Goal: Navigation & Orientation: Find specific page/section

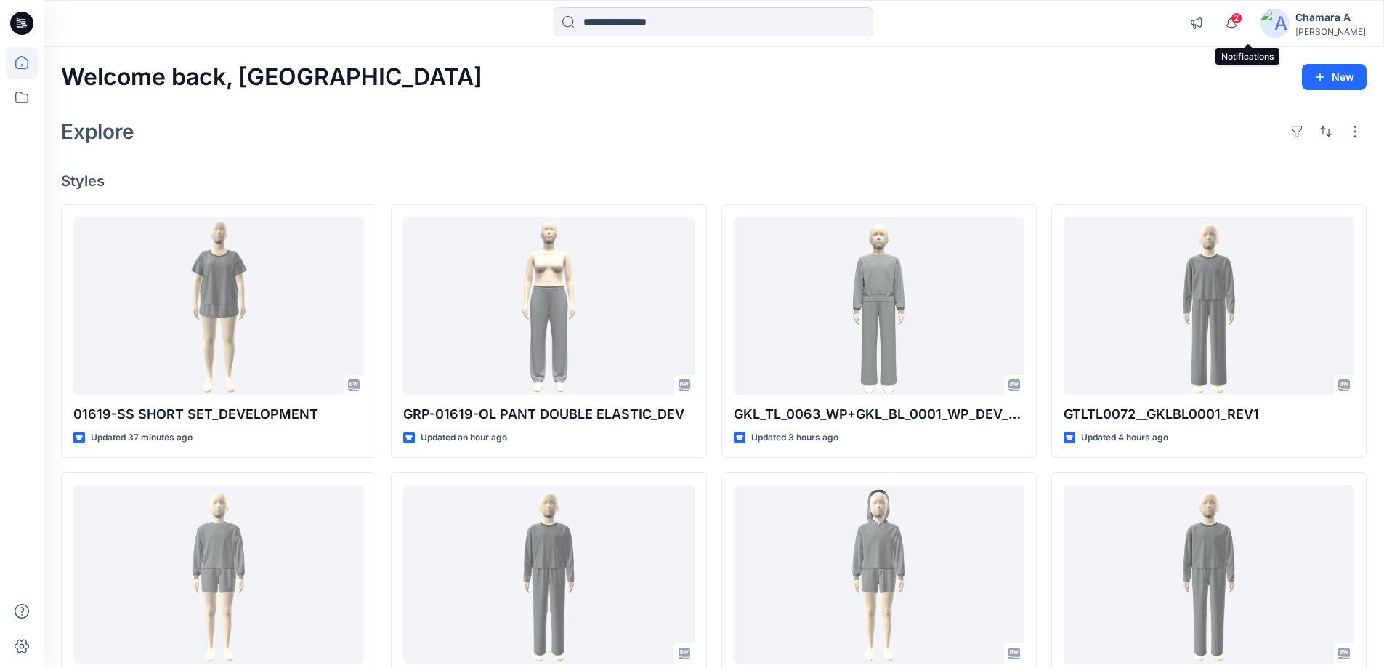
click at [1243, 21] on span "2" at bounding box center [1237, 18] width 12 height 12
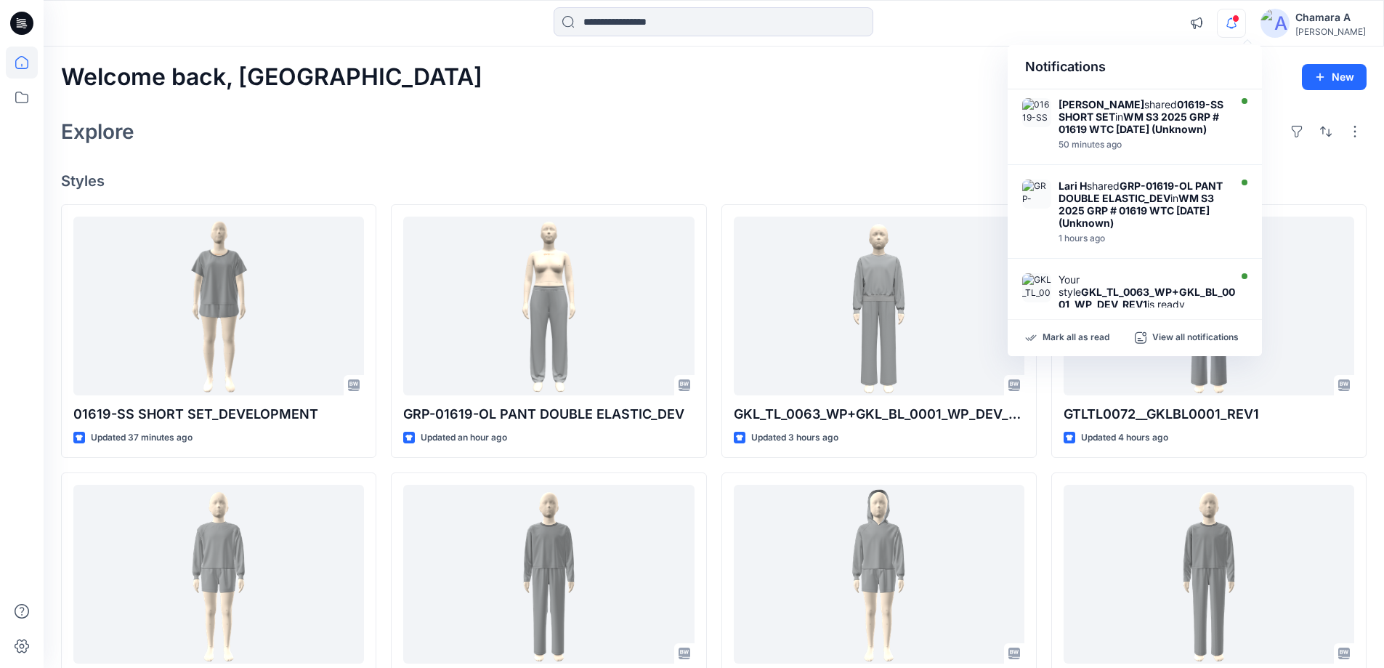
click at [825, 69] on div "Welcome back, Chamara New" at bounding box center [714, 77] width 1306 height 27
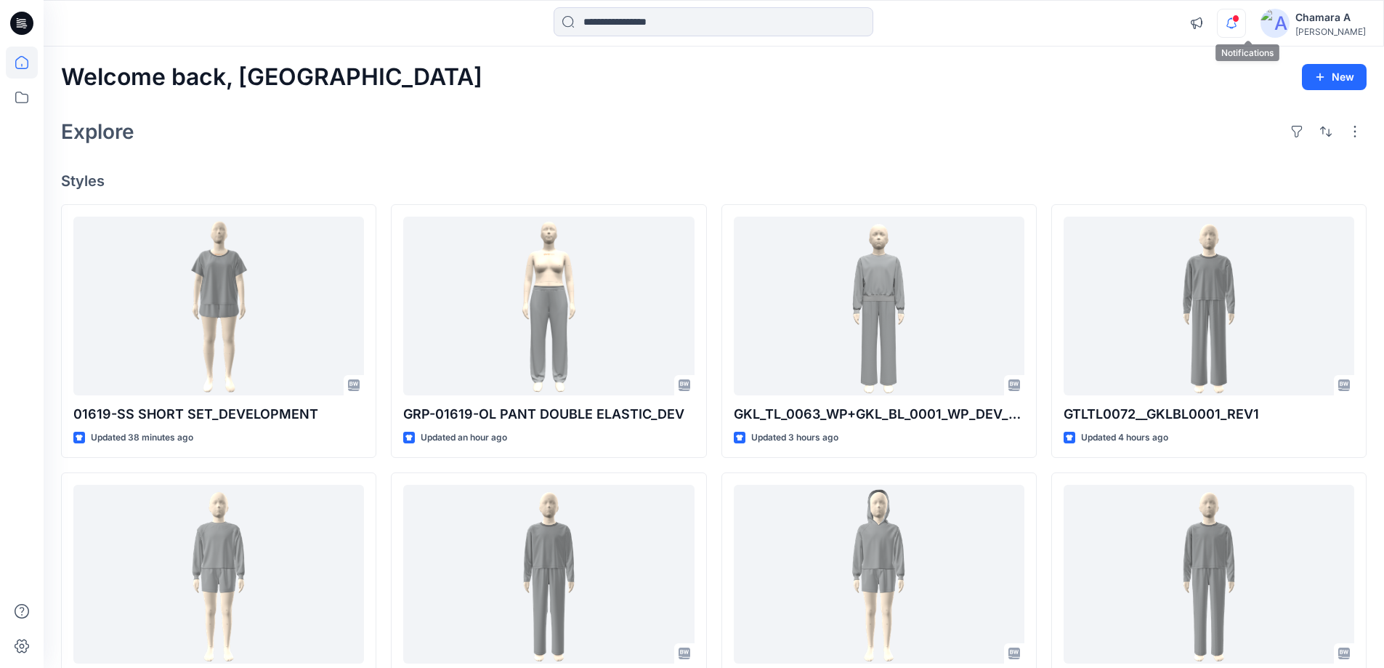
click at [1244, 21] on icon "button" at bounding box center [1232, 23] width 28 height 29
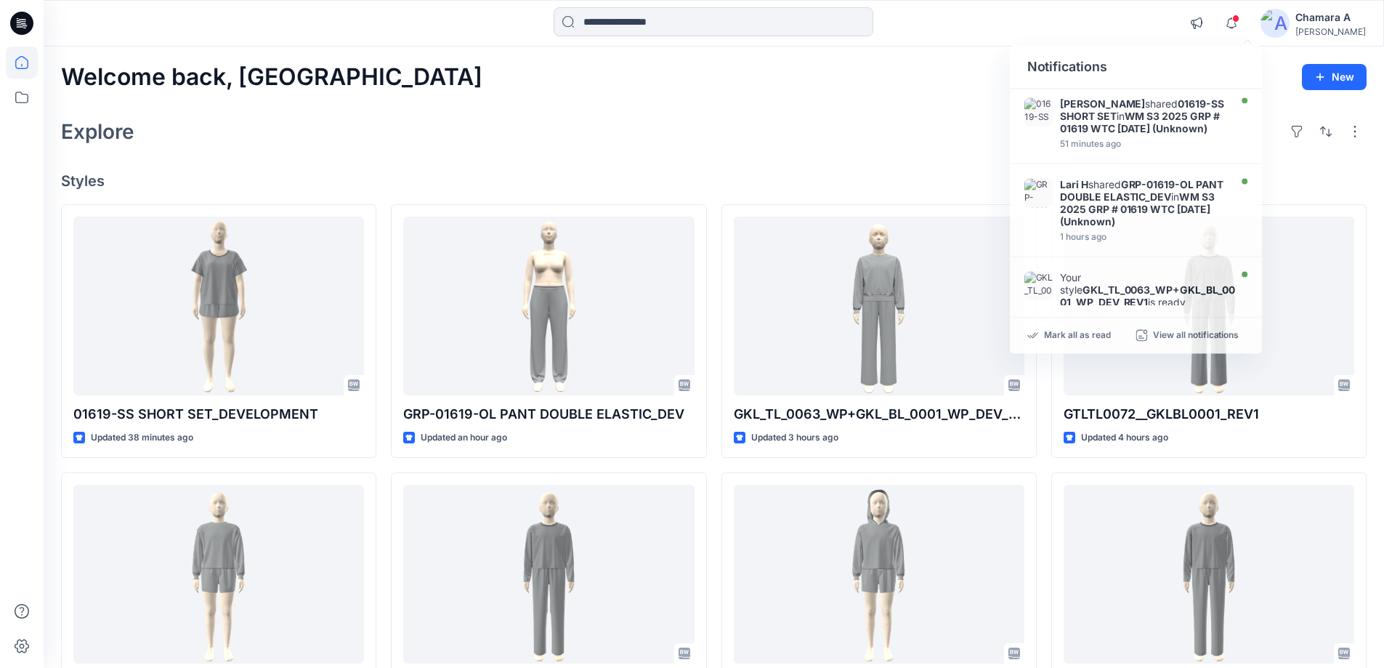
click at [692, 114] on div "Welcome back, Chamara New Explore Styles 01619-SS SHORT SET_DEVELOPMENT Updated…" at bounding box center [714, 555] width 1341 height 1017
